Goal: Task Accomplishment & Management: Use online tool/utility

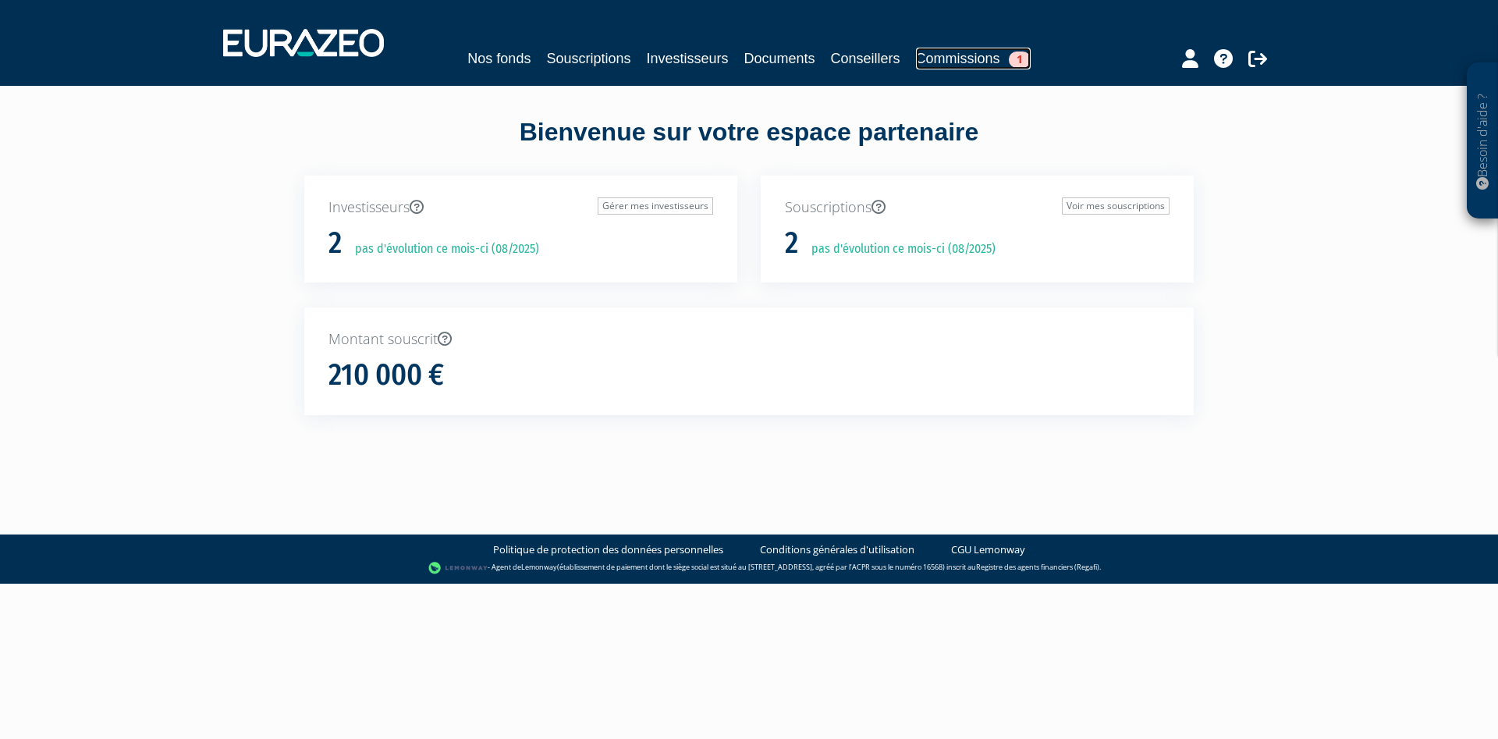
click at [1016, 58] on span "1" at bounding box center [1020, 59] width 22 height 16
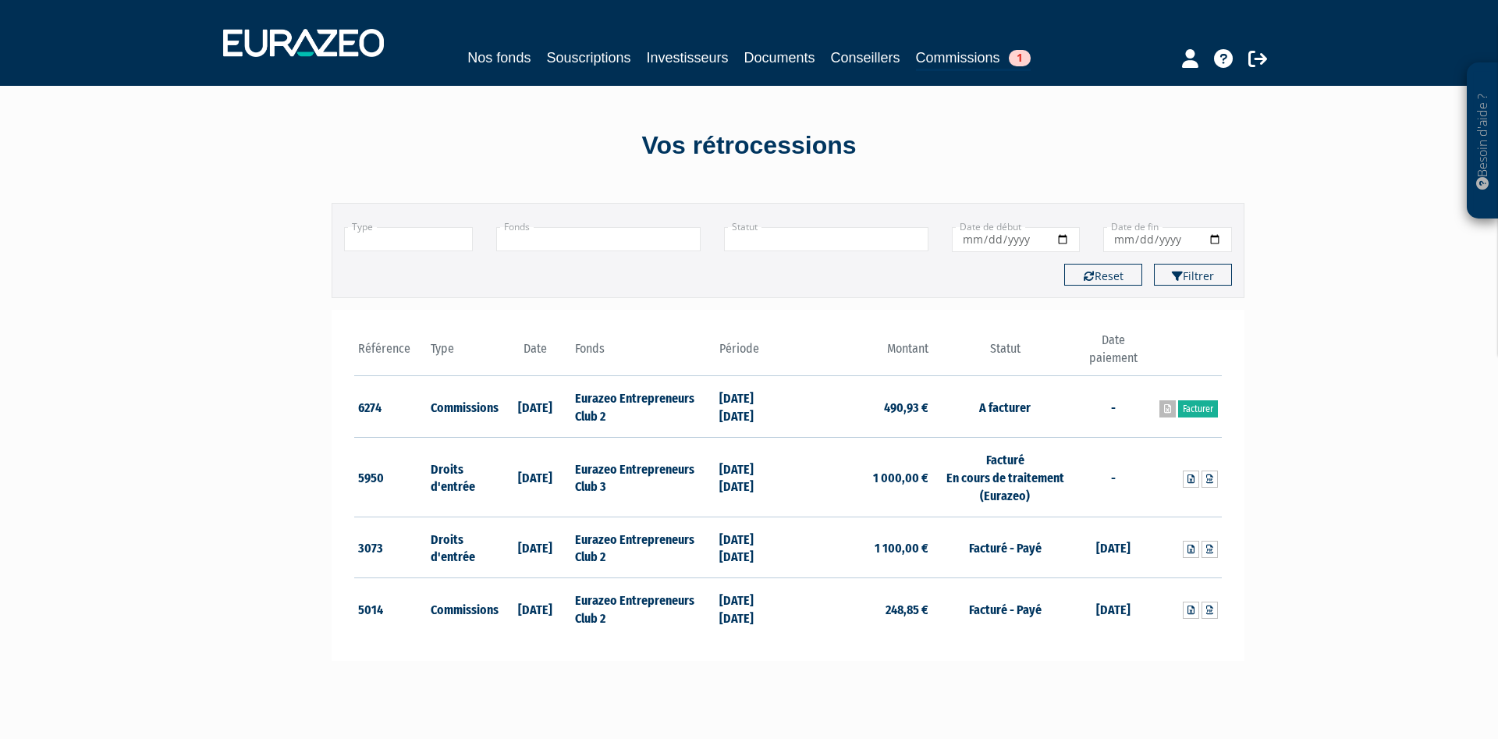
click at [1161, 416] on link at bounding box center [1167, 408] width 16 height 17
click at [1191, 411] on link "Facturer" at bounding box center [1198, 408] width 40 height 17
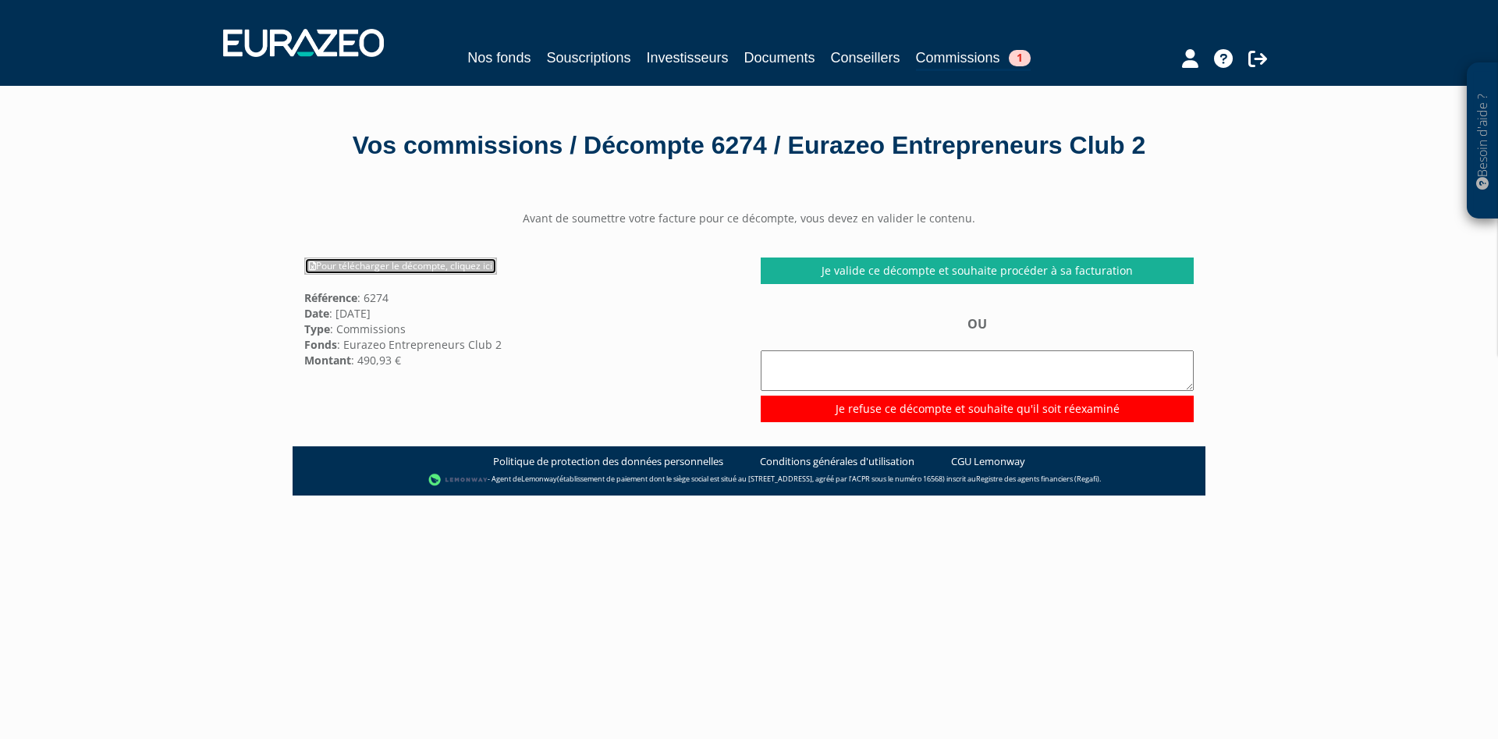
click at [371, 275] on link "Pour télécharger le décompte, cliquez ici" at bounding box center [400, 265] width 193 height 17
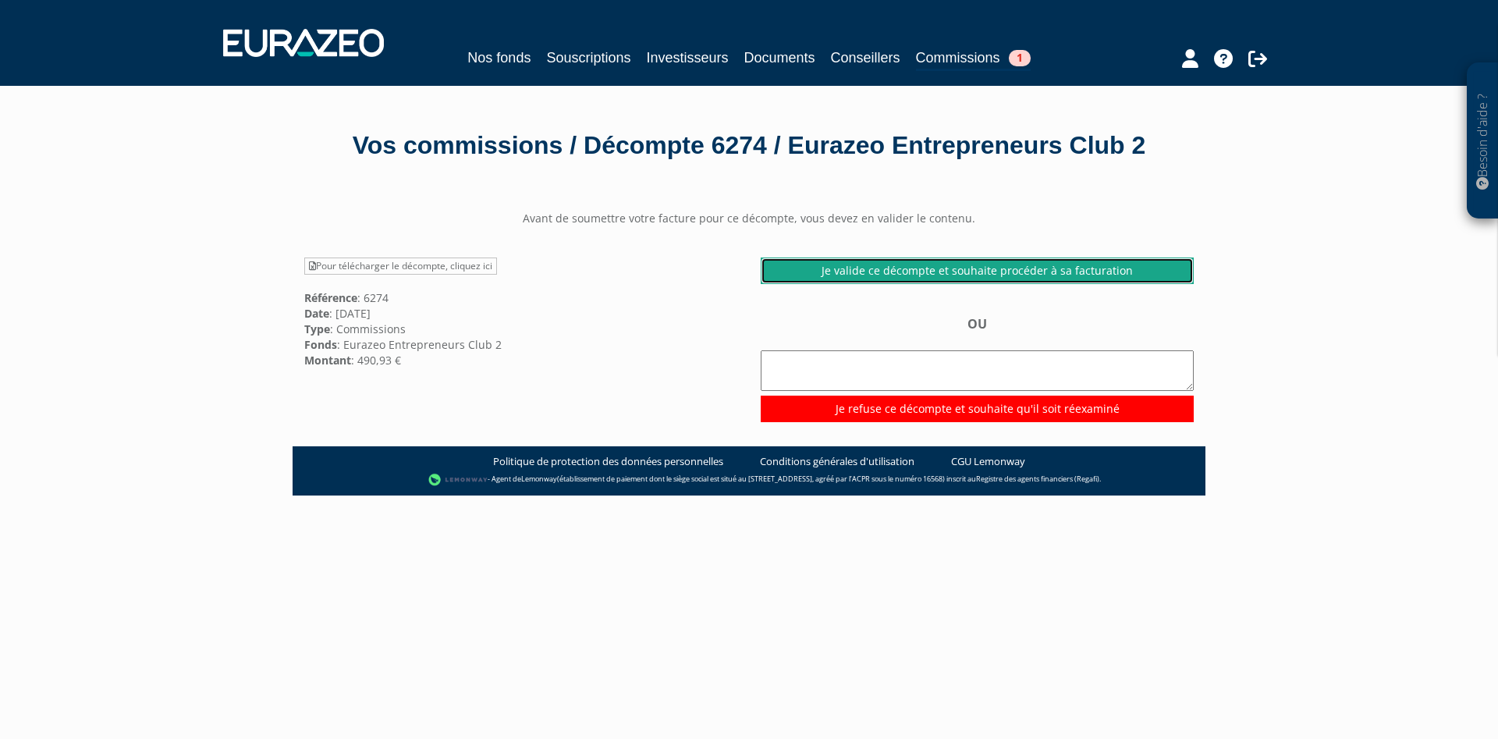
click at [1117, 284] on link "Je valide ce décompte et souhaite procéder à sa facturation" at bounding box center [977, 270] width 433 height 27
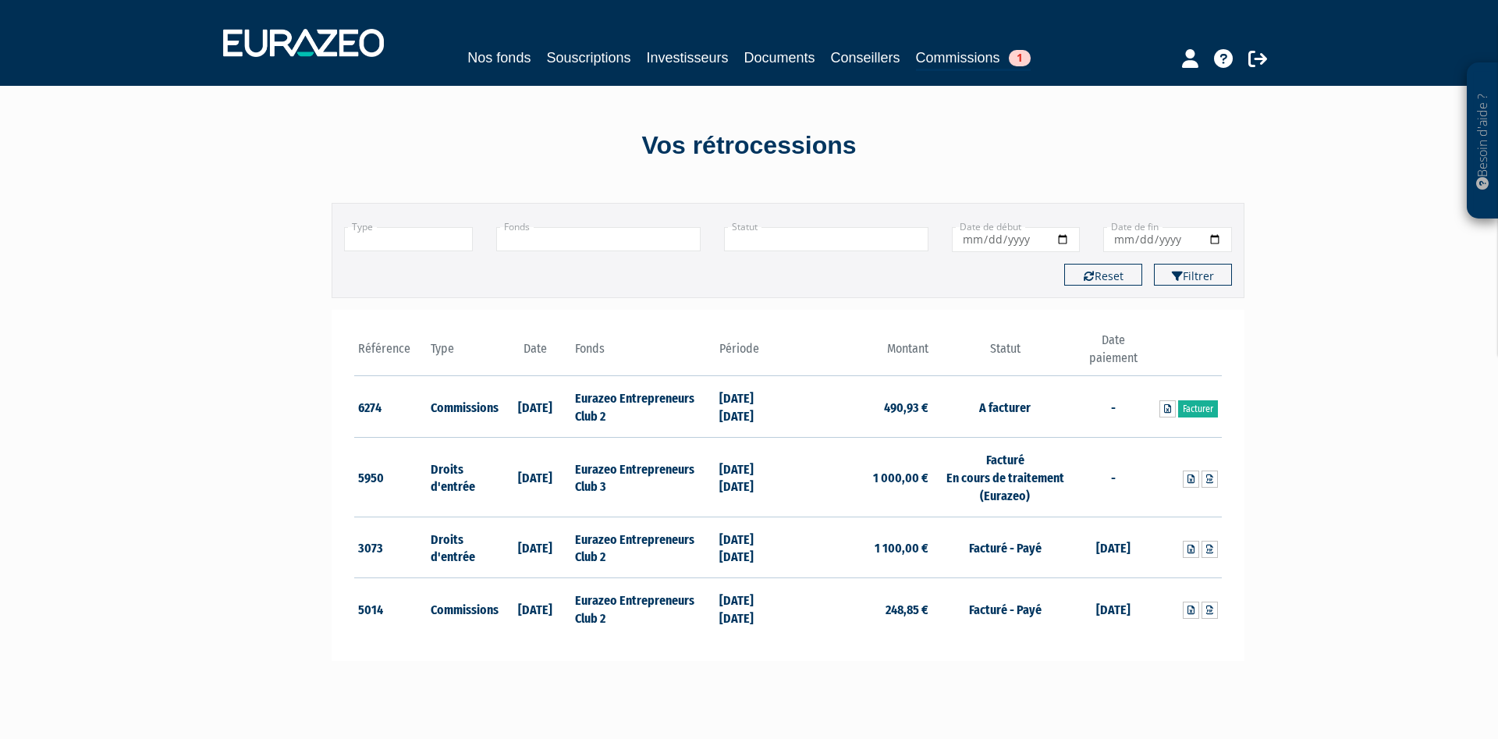
click at [1000, 473] on td "Facturé En cours de traitement (Eurazeo)" at bounding box center [1004, 478] width 144 height 80
click at [1194, 485] on link at bounding box center [1191, 478] width 16 height 17
click at [1213, 481] on link at bounding box center [1209, 478] width 16 height 17
click at [903, 495] on td "1 000,00 €" at bounding box center [860, 478] width 144 height 80
click at [1213, 555] on link at bounding box center [1209, 549] width 16 height 17
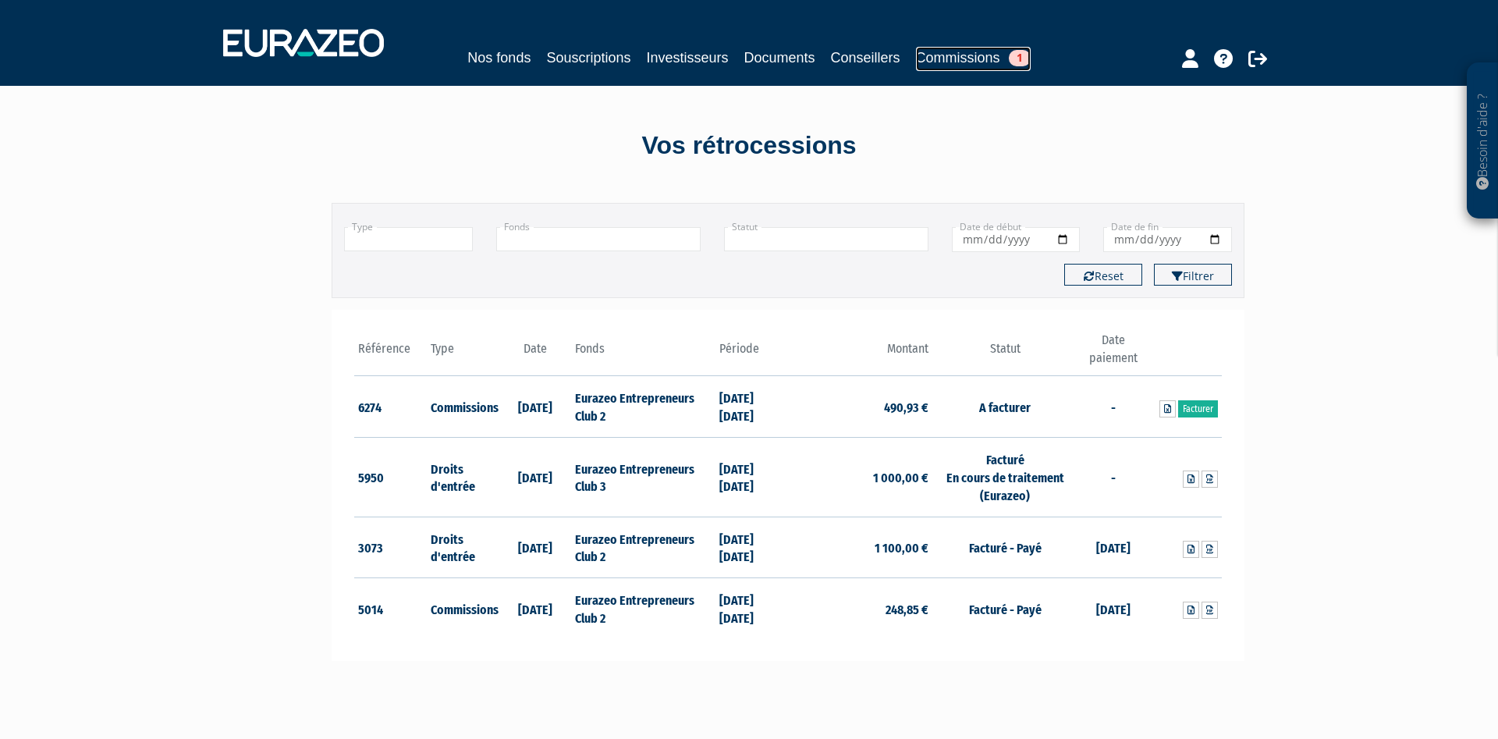
click at [1019, 51] on span "1" at bounding box center [1020, 58] width 22 height 16
click at [1207, 414] on link "Facturer" at bounding box center [1198, 408] width 40 height 17
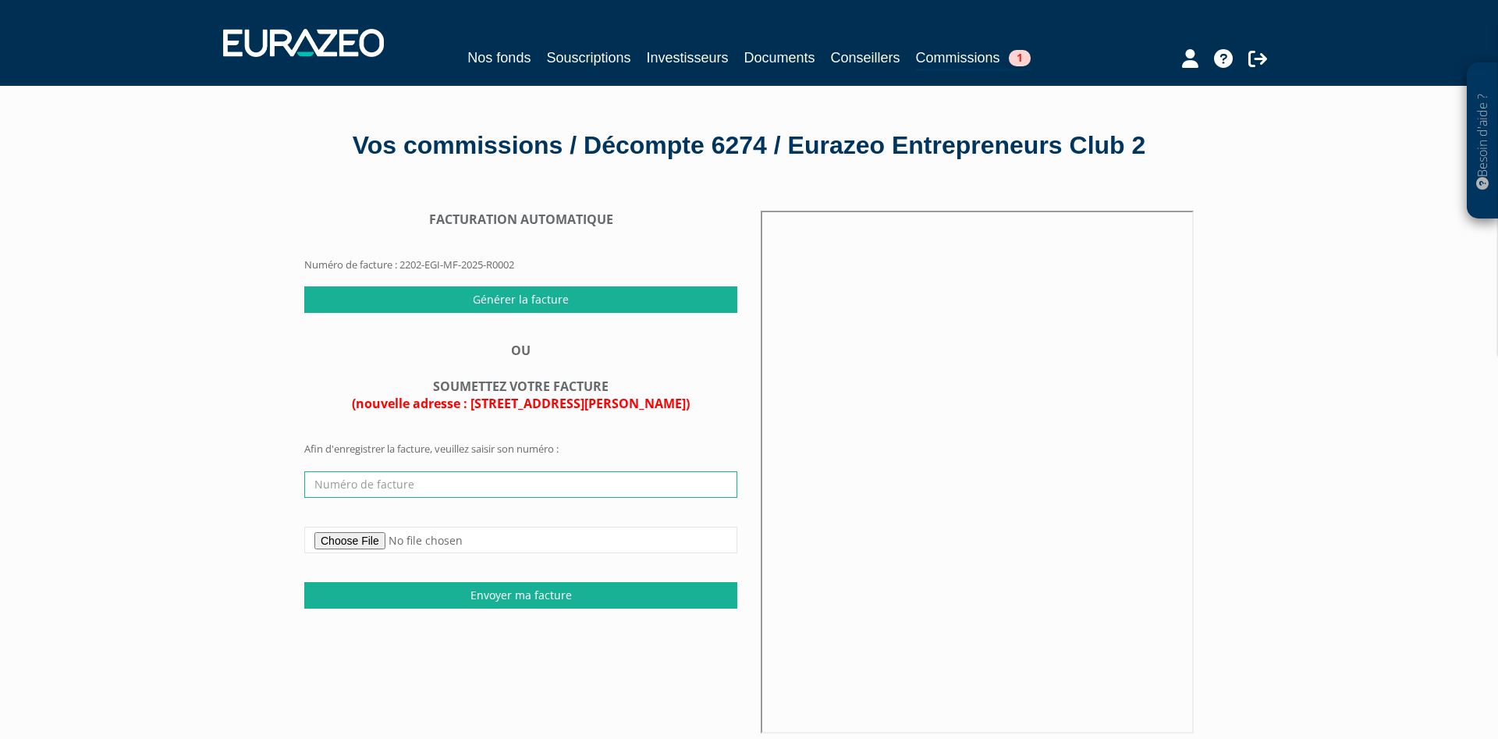
click at [354, 498] on input "text" at bounding box center [520, 484] width 433 height 27
